Goal: Task Accomplishment & Management: Use online tool/utility

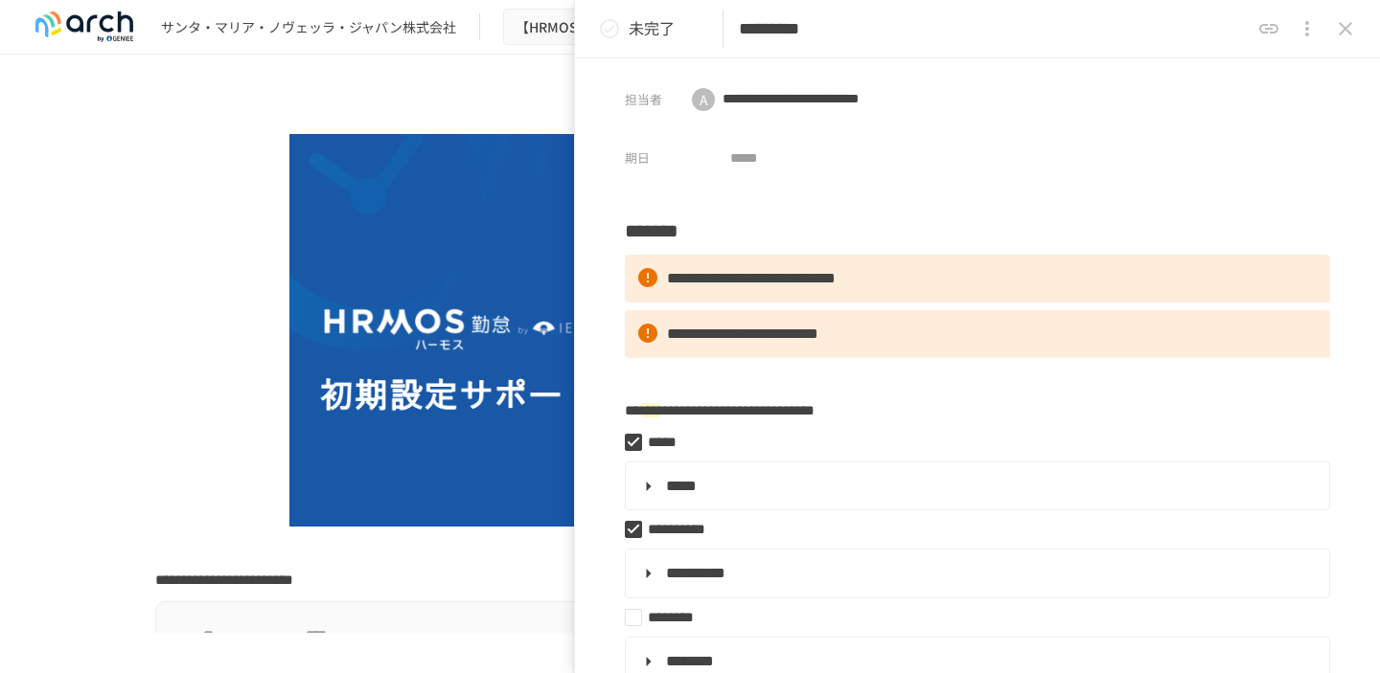
scroll to position [847, 0]
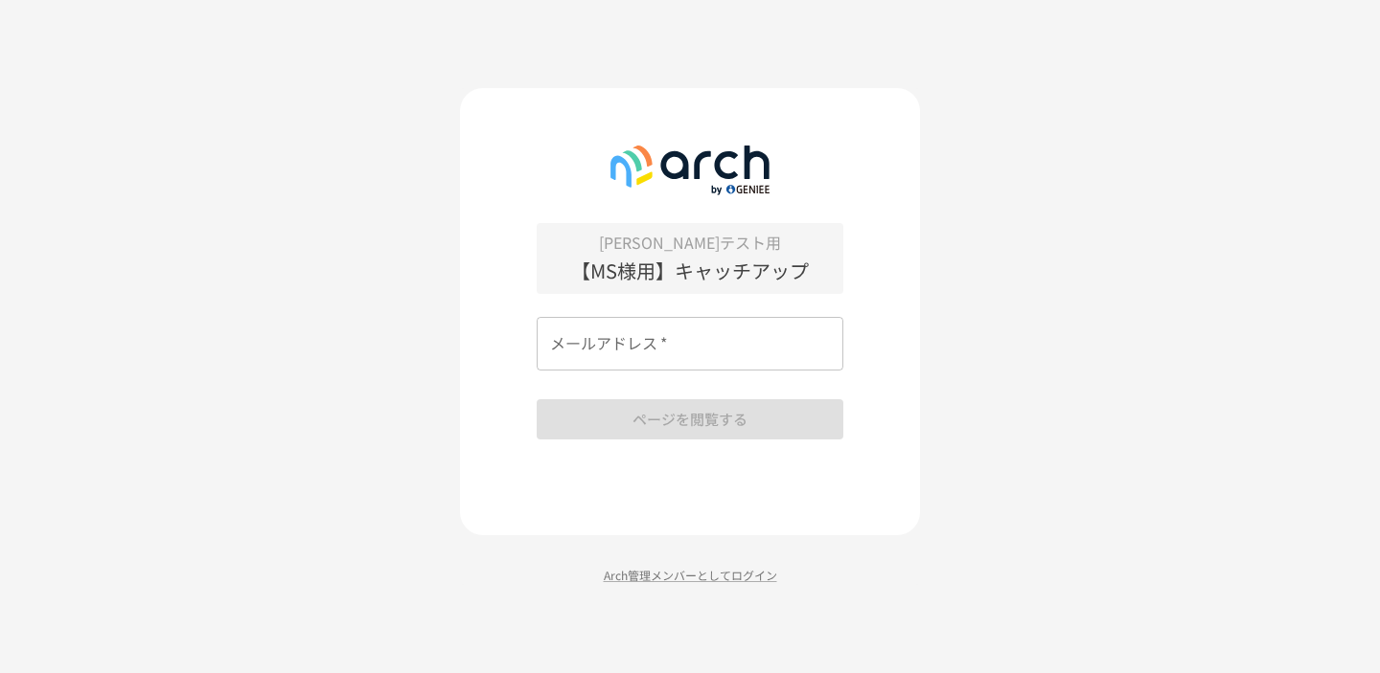
click at [622, 319] on div "メールアドレス   * メールアドレス   *" at bounding box center [689, 344] width 307 height 54
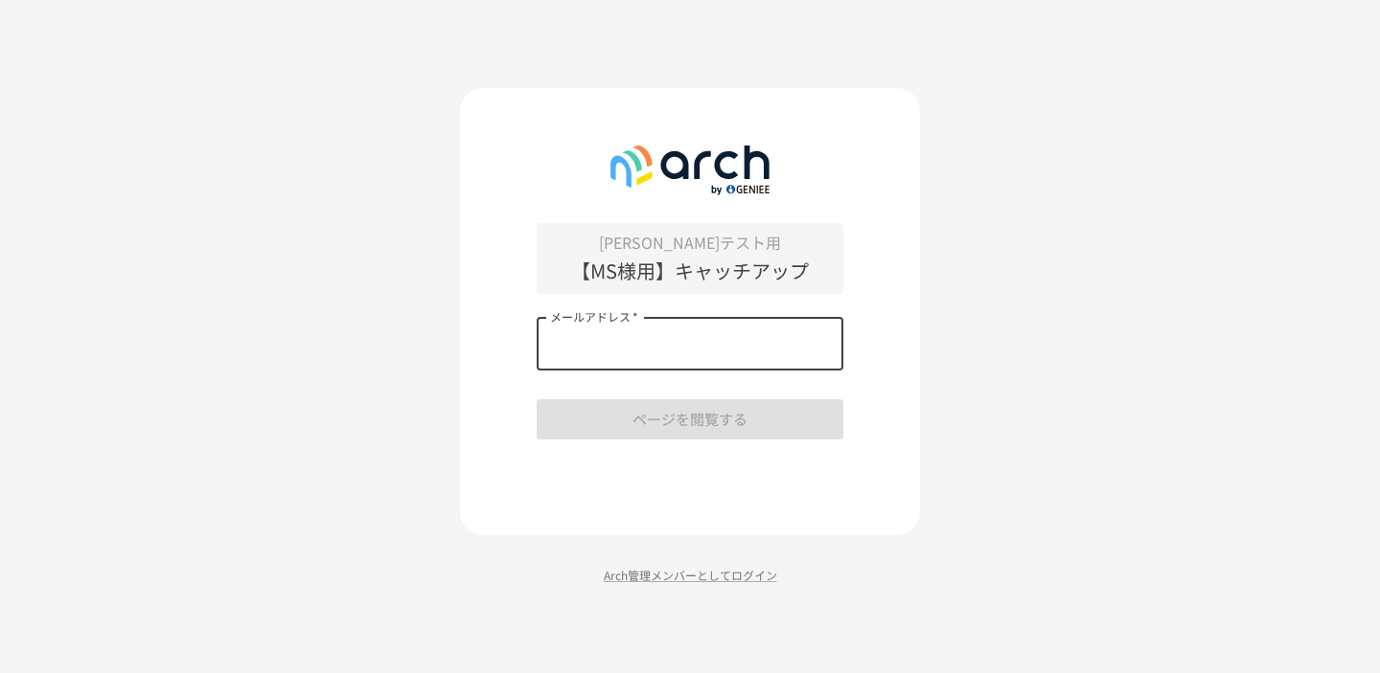
type input "**********"
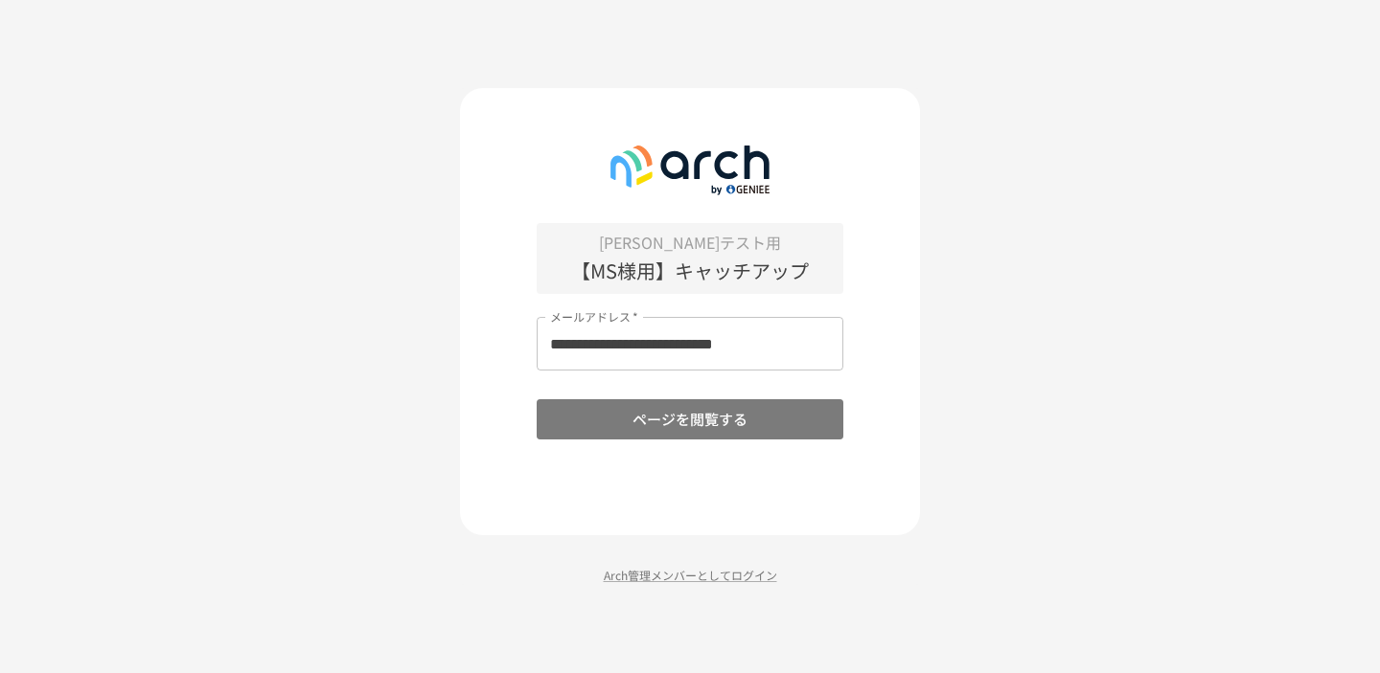
click at [680, 420] on button "ページを閲覧する" at bounding box center [689, 419] width 307 height 40
